Goal: Task Accomplishment & Management: Use online tool/utility

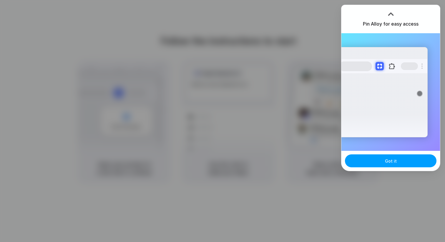
click at [373, 161] on button "Got it" at bounding box center [391, 161] width 92 height 13
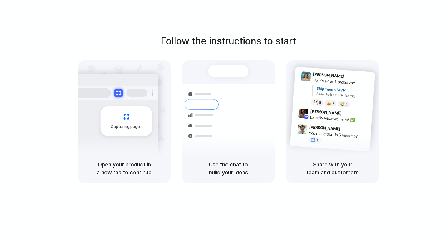
click at [361, 42] on div "Follow the instructions to start Capturing page Open your product in a new tab …" at bounding box center [228, 109] width 445 height 150
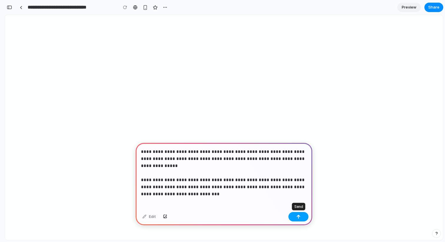
click at [303, 217] on button "button" at bounding box center [299, 216] width 20 height 9
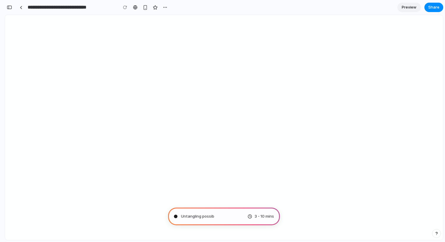
type input "**********"
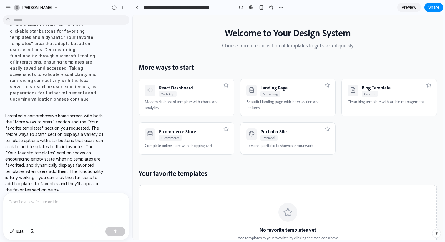
click at [407, 3] on link "Preview" at bounding box center [410, 7] width 24 height 9
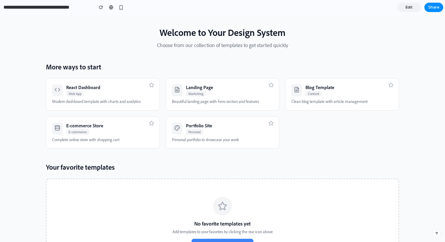
click at [407, 7] on span "Edit" at bounding box center [409, 7] width 7 height 6
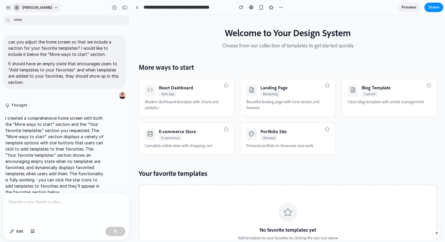
click at [48, 5] on button "[PERSON_NAME]" at bounding box center [36, 7] width 50 height 9
click at [48, 5] on div "Settings Invite members Change theme Sign out" at bounding box center [222, 121] width 445 height 242
click at [4, 8] on button "button" at bounding box center [8, 7] width 9 height 9
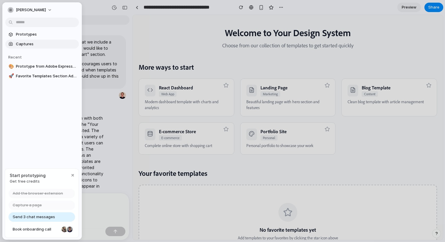
click at [26, 43] on span "Captures" at bounding box center [46, 44] width 61 height 6
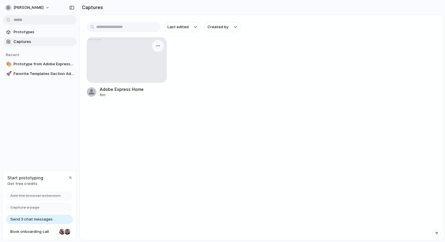
click at [142, 67] on div at bounding box center [126, 60] width 79 height 45
click at [159, 45] on div "button" at bounding box center [158, 46] width 5 height 5
click at [159, 45] on div "Create prototype Rename Copy link Open original page Delete" at bounding box center [222, 121] width 445 height 242
click at [134, 58] on div at bounding box center [126, 60] width 79 height 45
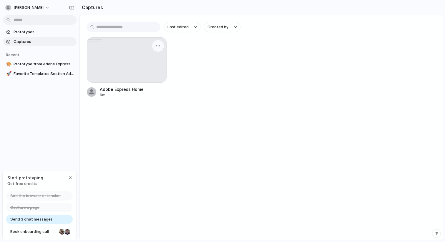
click at [134, 58] on div at bounding box center [126, 60] width 79 height 45
click at [176, 81] on div "Adobe Express Home 6m" at bounding box center [261, 67] width 349 height 60
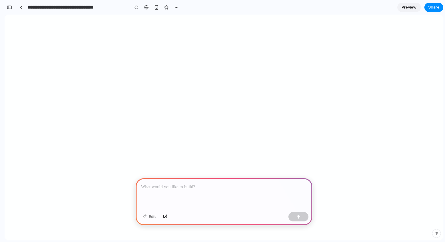
click at [402, 15] on html at bounding box center [224, 15] width 438 height 0
click at [21, 6] on div at bounding box center [21, 7] width 3 height 3
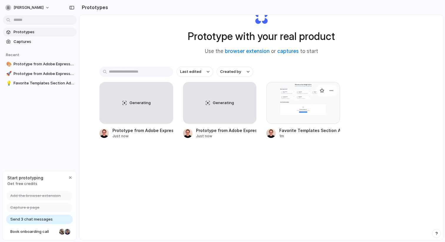
scroll to position [25, 0]
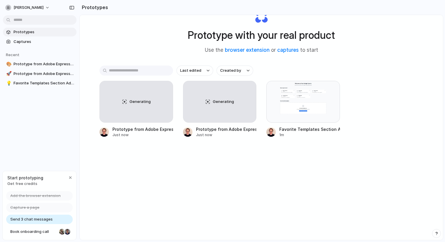
click at [277, 153] on div "Last edited Created by Generating Prototype from Adobe Express v2 Just now Gene…" at bounding box center [262, 120] width 324 height 109
click at [228, 111] on div "Generating" at bounding box center [220, 101] width 73 height 41
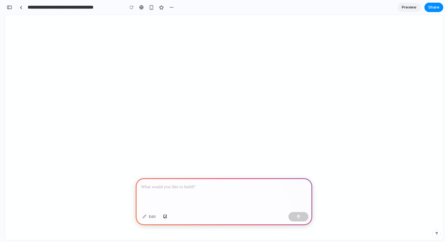
click at [229, 15] on html at bounding box center [224, 15] width 438 height 0
click at [23, 5] on link at bounding box center [20, 7] width 9 height 9
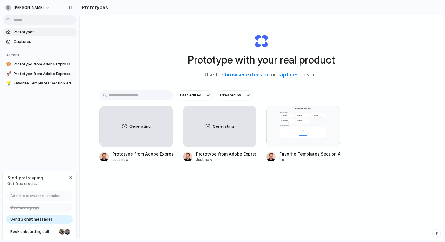
scroll to position [8, 0]
